Goal: Task Accomplishment & Management: Use online tool/utility

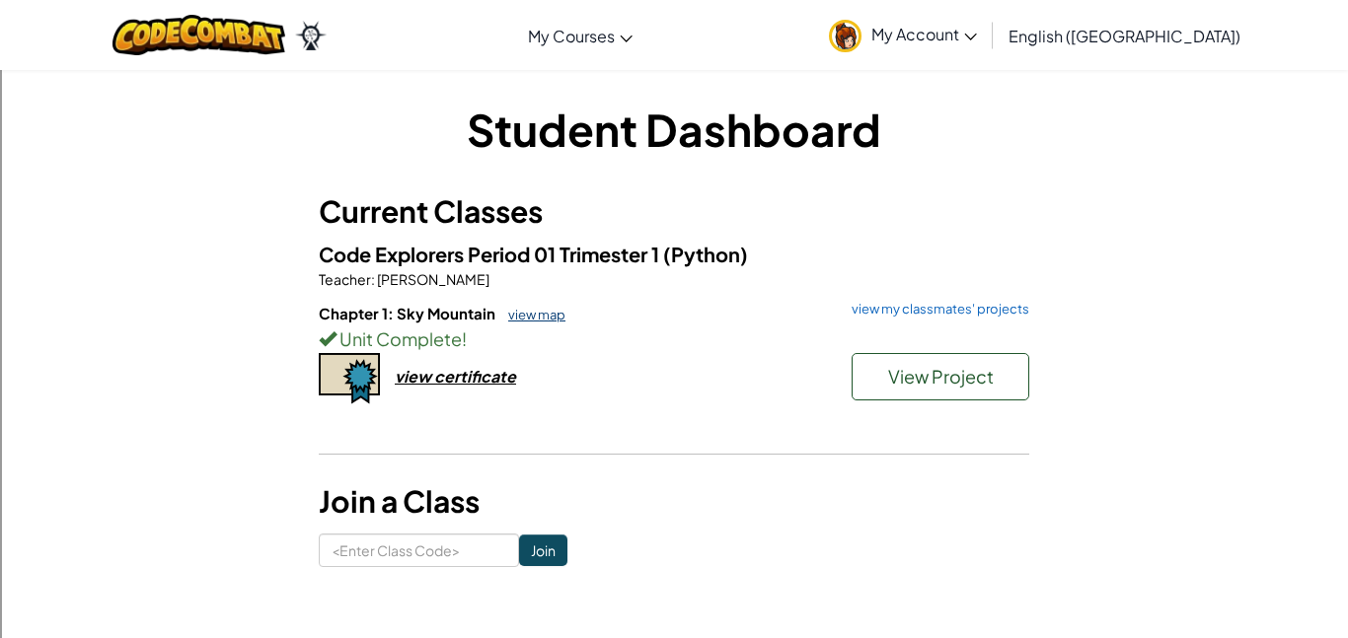
click at [548, 320] on link "view map" at bounding box center [531, 315] width 67 height 16
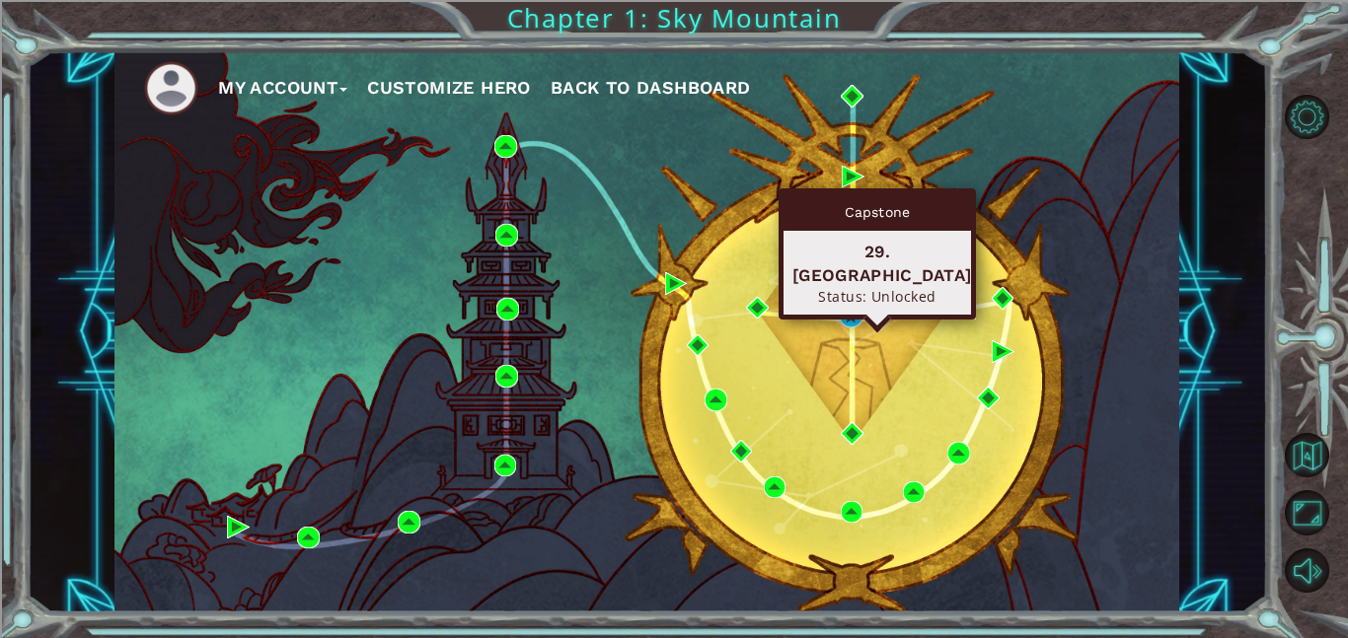
click at [847, 307] on div "Capstone 29. [GEOGRAPHIC_DATA] Status: Unlocked" at bounding box center [876, 253] width 197 height 131
click at [857, 325] on img at bounding box center [851, 317] width 23 height 23
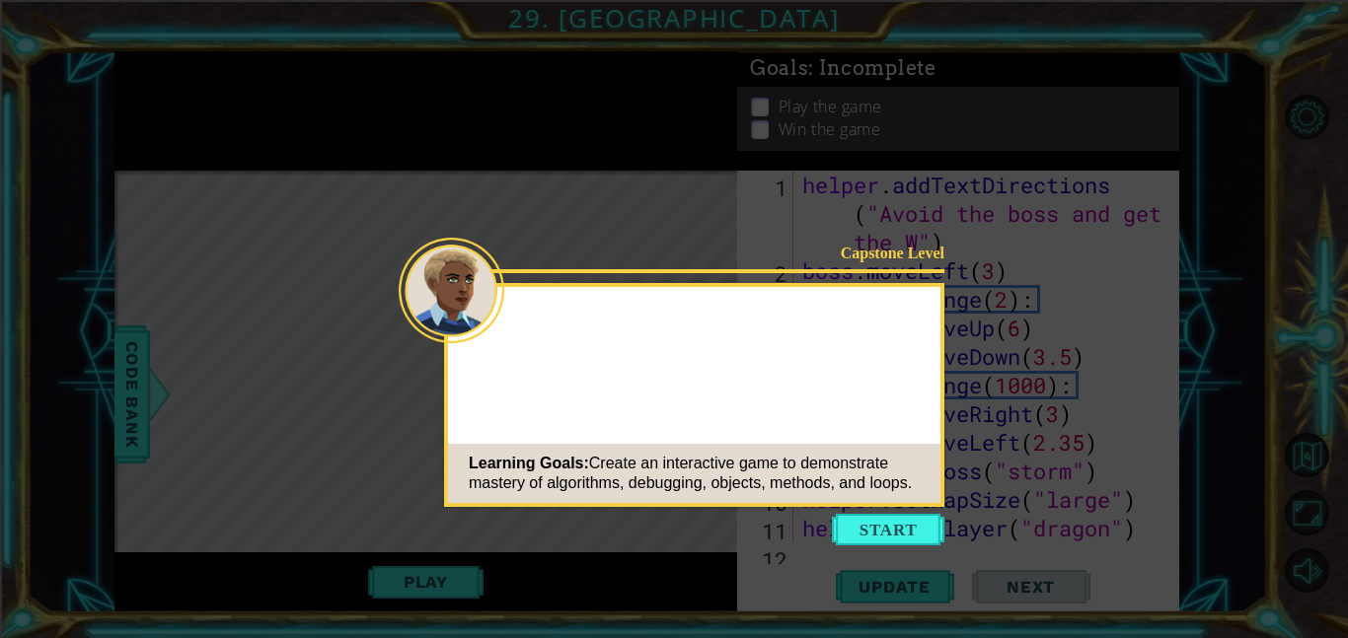
click at [896, 503] on div "Learning Goals: Create an interactive game to demonstrate mastery of algorithms…" at bounding box center [694, 473] width 492 height 59
click at [910, 533] on button "Start" at bounding box center [888, 530] width 112 height 32
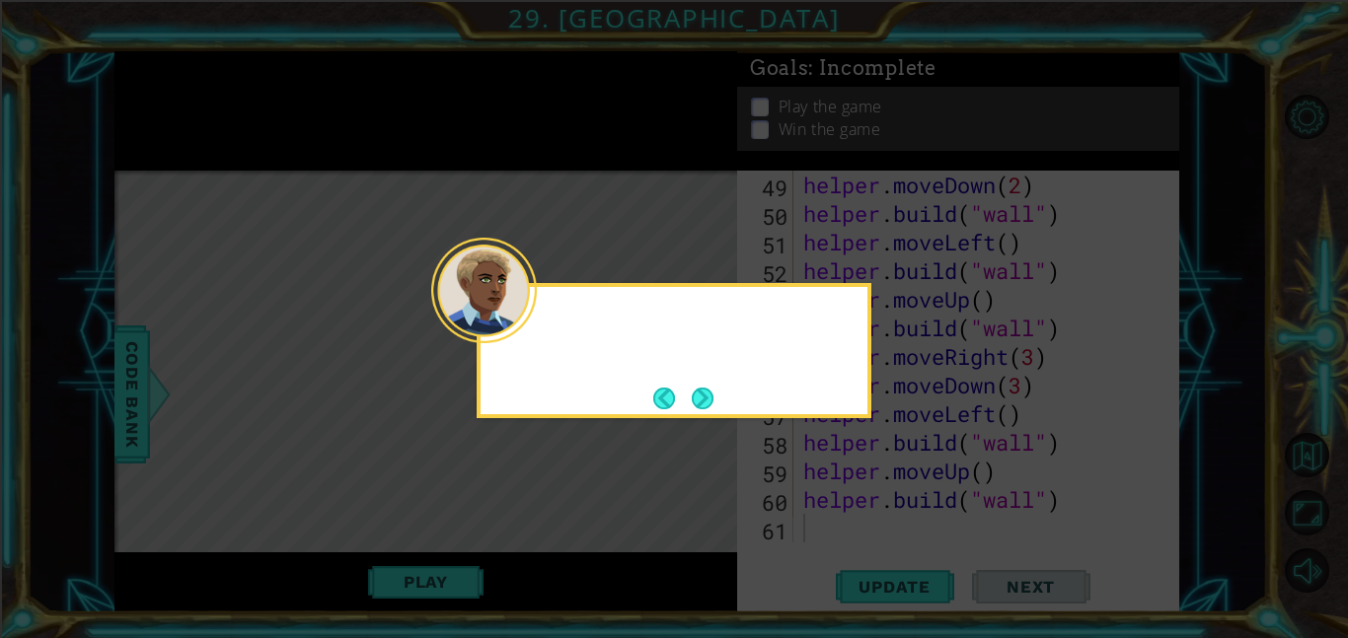
scroll to position [1459, 0]
click at [688, 395] on footer at bounding box center [683, 399] width 60 height 30
click at [699, 407] on button "Next" at bounding box center [703, 399] width 22 height 22
click at [699, 404] on button "Next" at bounding box center [703, 399] width 22 height 22
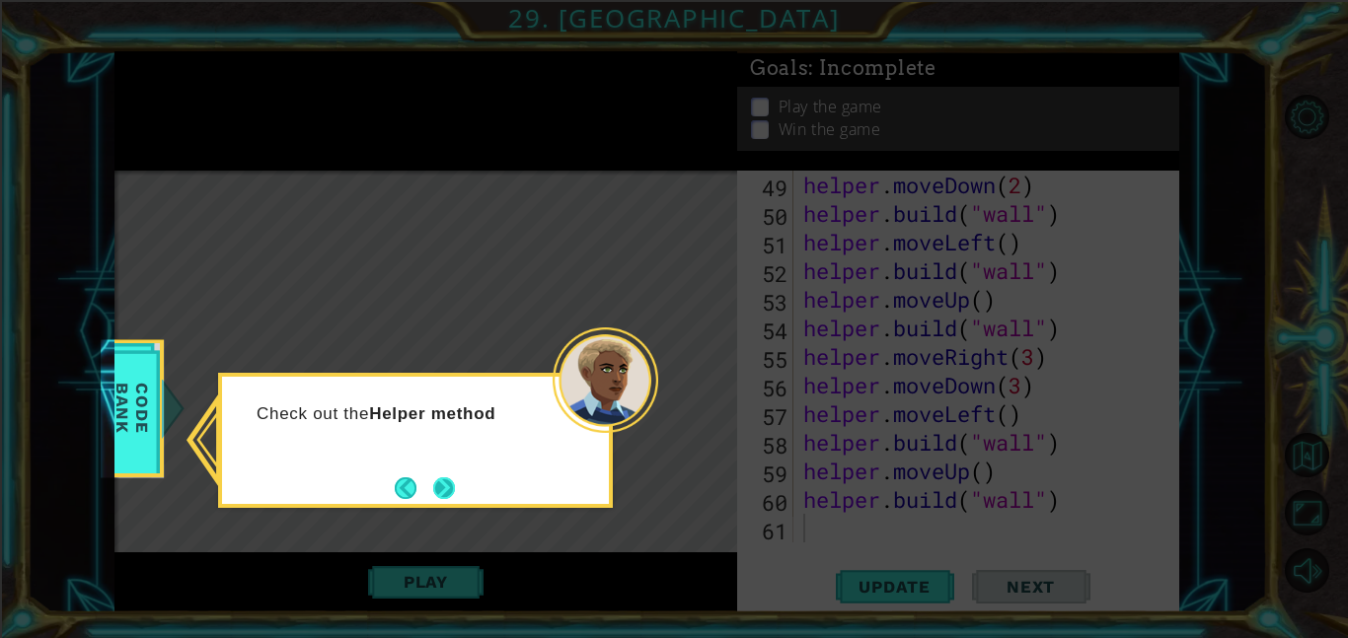
click at [455, 491] on button "Next" at bounding box center [444, 488] width 22 height 22
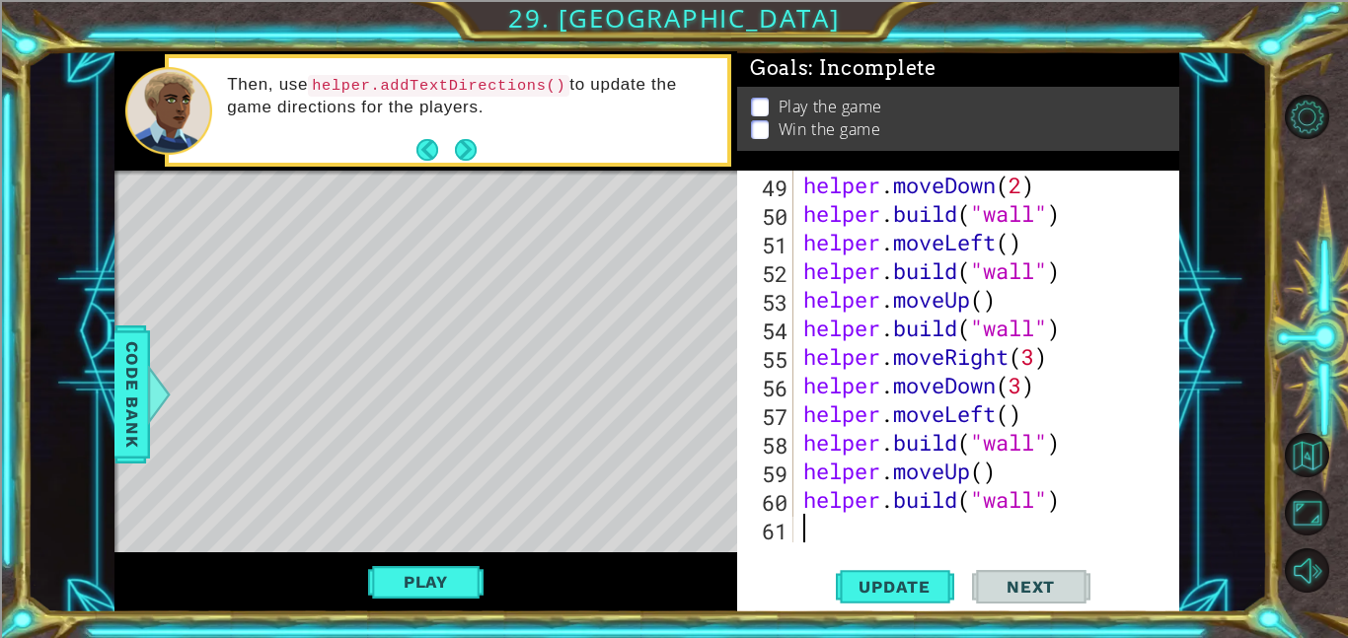
click at [478, 139] on div "Then, use helper.addTextDirections() to update the game directions for the play…" at bounding box center [469, 110] width 513 height 93
click at [467, 145] on button "Next" at bounding box center [465, 150] width 22 height 22
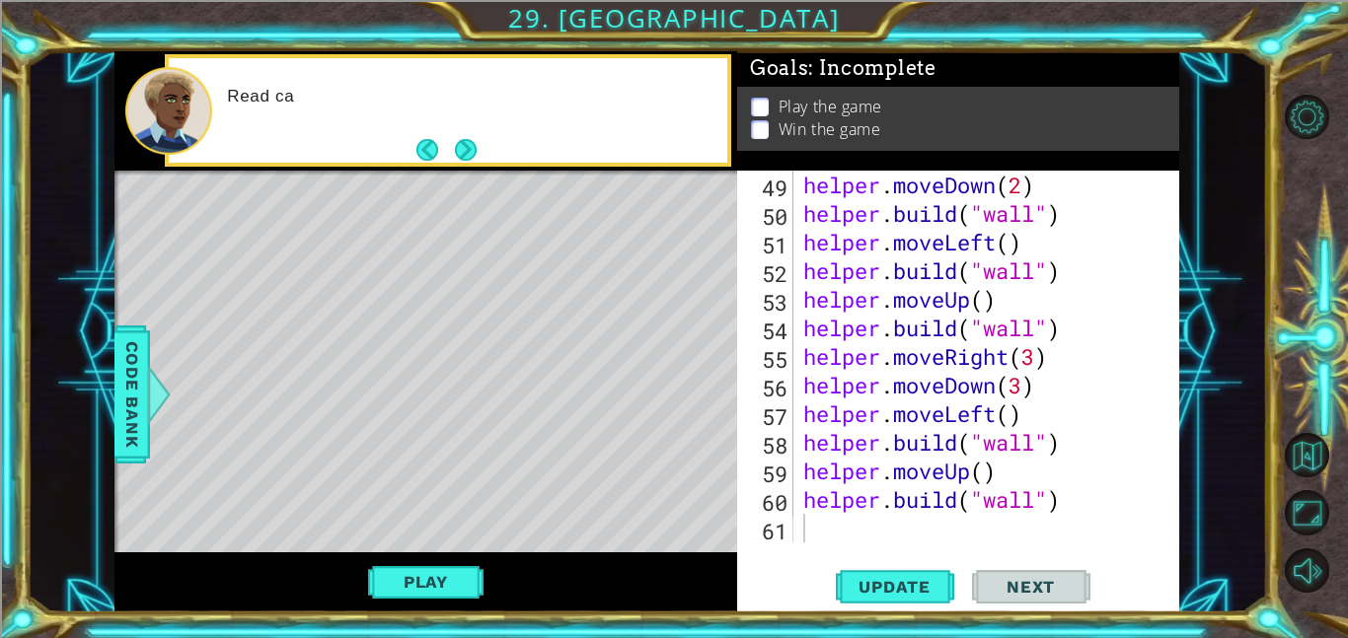
click at [467, 145] on button "Next" at bounding box center [465, 149] width 23 height 23
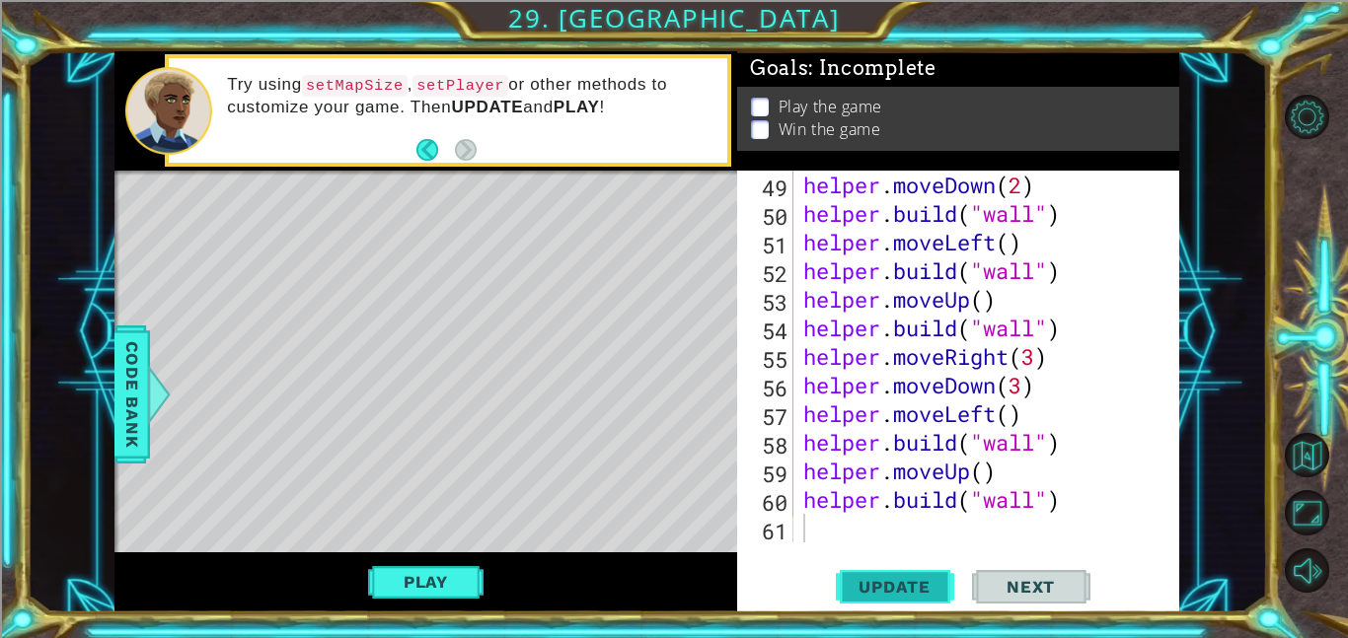
click at [910, 586] on span "Update" at bounding box center [894, 587] width 111 height 20
click at [455, 588] on button "Play" at bounding box center [425, 581] width 115 height 37
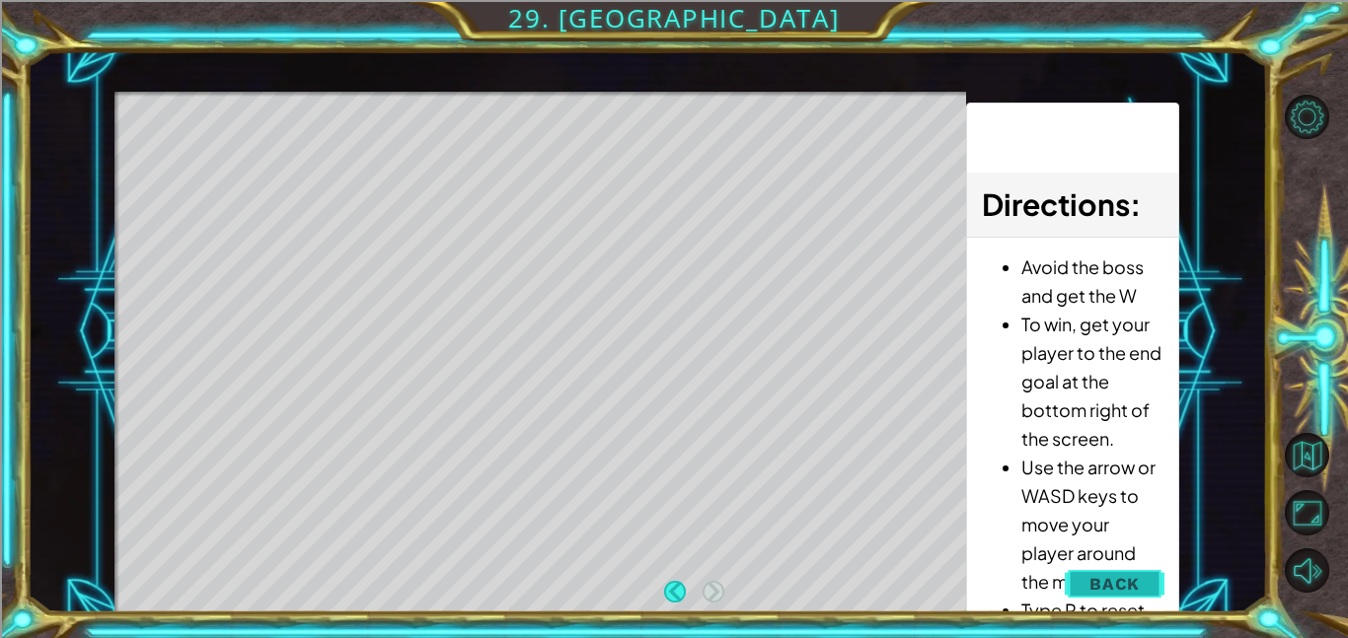
click at [1121, 597] on button "Back" at bounding box center [1114, 583] width 100 height 39
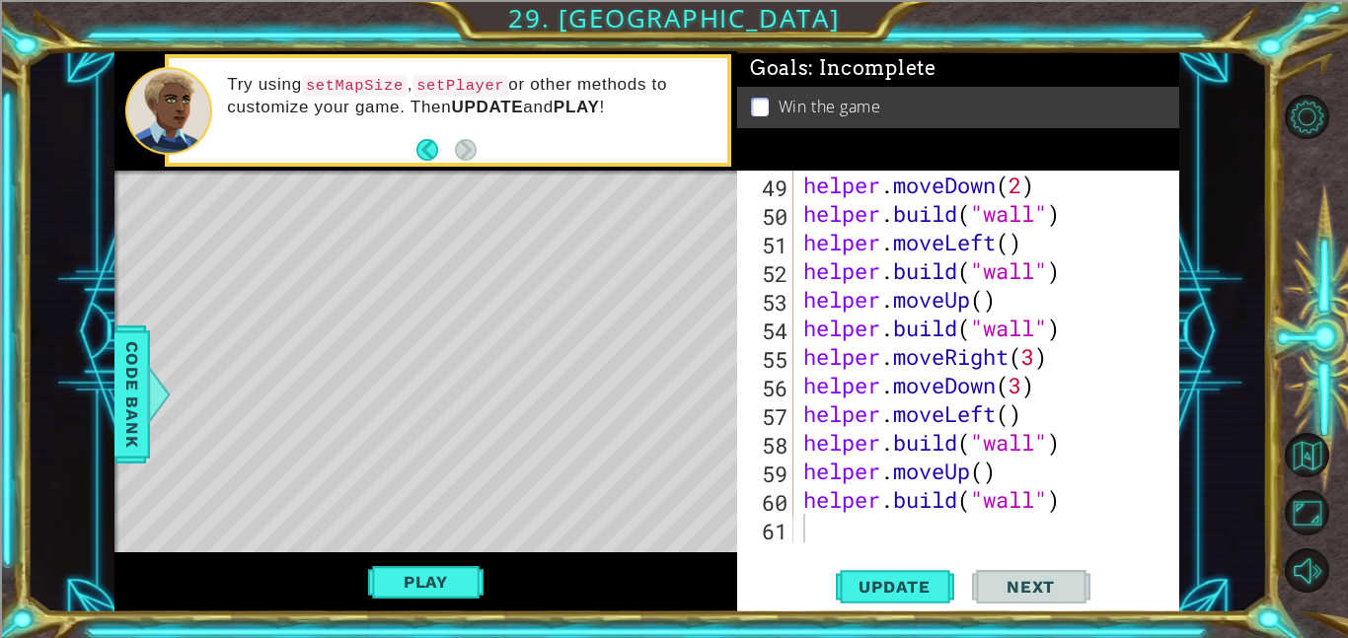
type textarea "[DOMAIN_NAME]("wall")"
click at [820, 497] on div "helper . moveDown ( 2 ) helper . build ( "wall" ) helper . moveLeft ( ) helper …" at bounding box center [992, 385] width 386 height 429
